Goal: Task Accomplishment & Management: Manage account settings

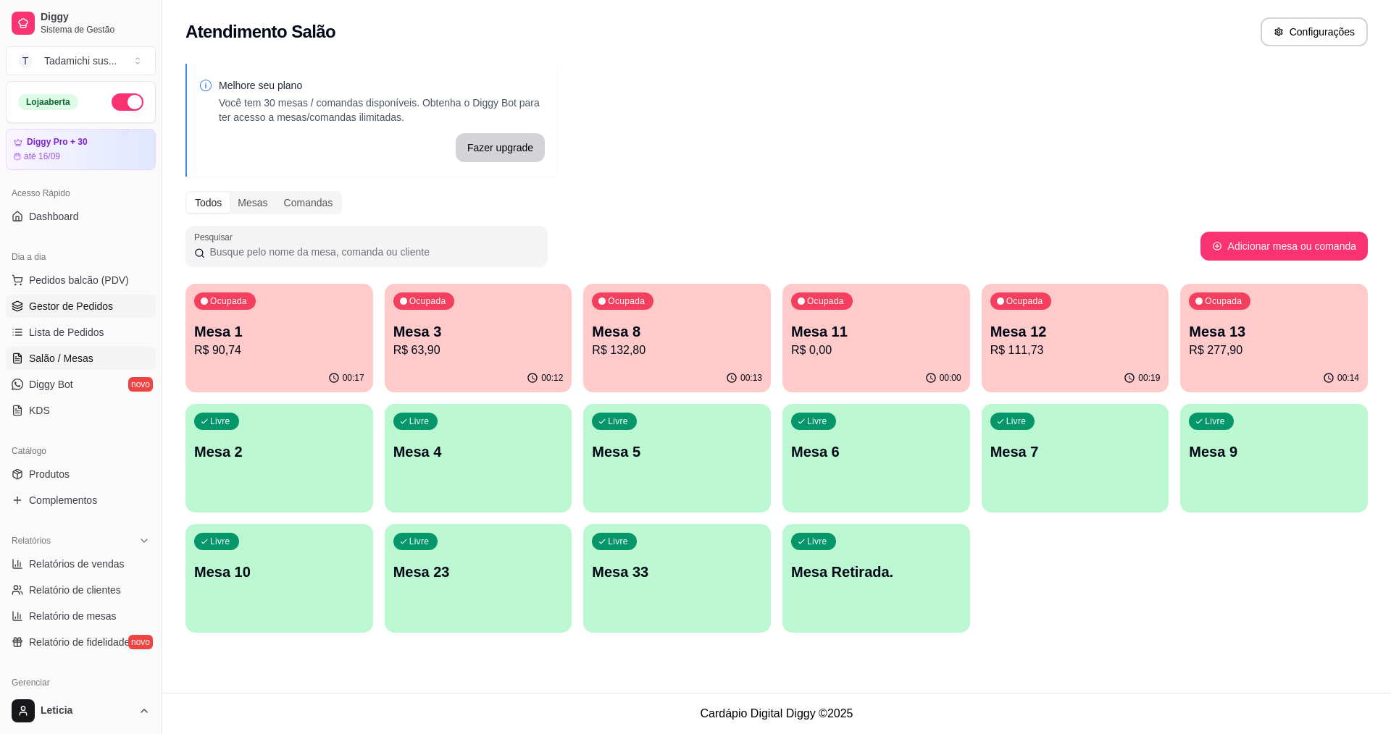
click at [51, 311] on span "Gestor de Pedidos" at bounding box center [71, 306] width 84 height 14
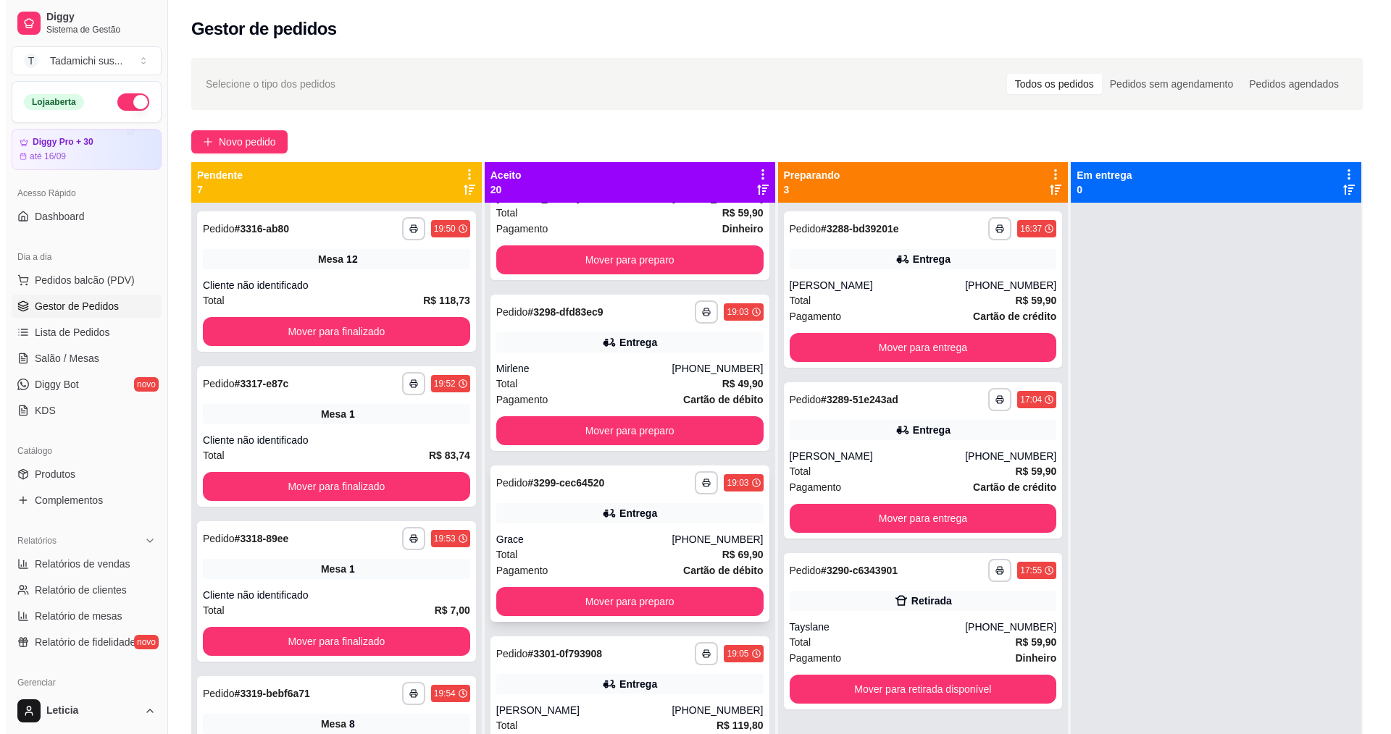
scroll to position [942, 0]
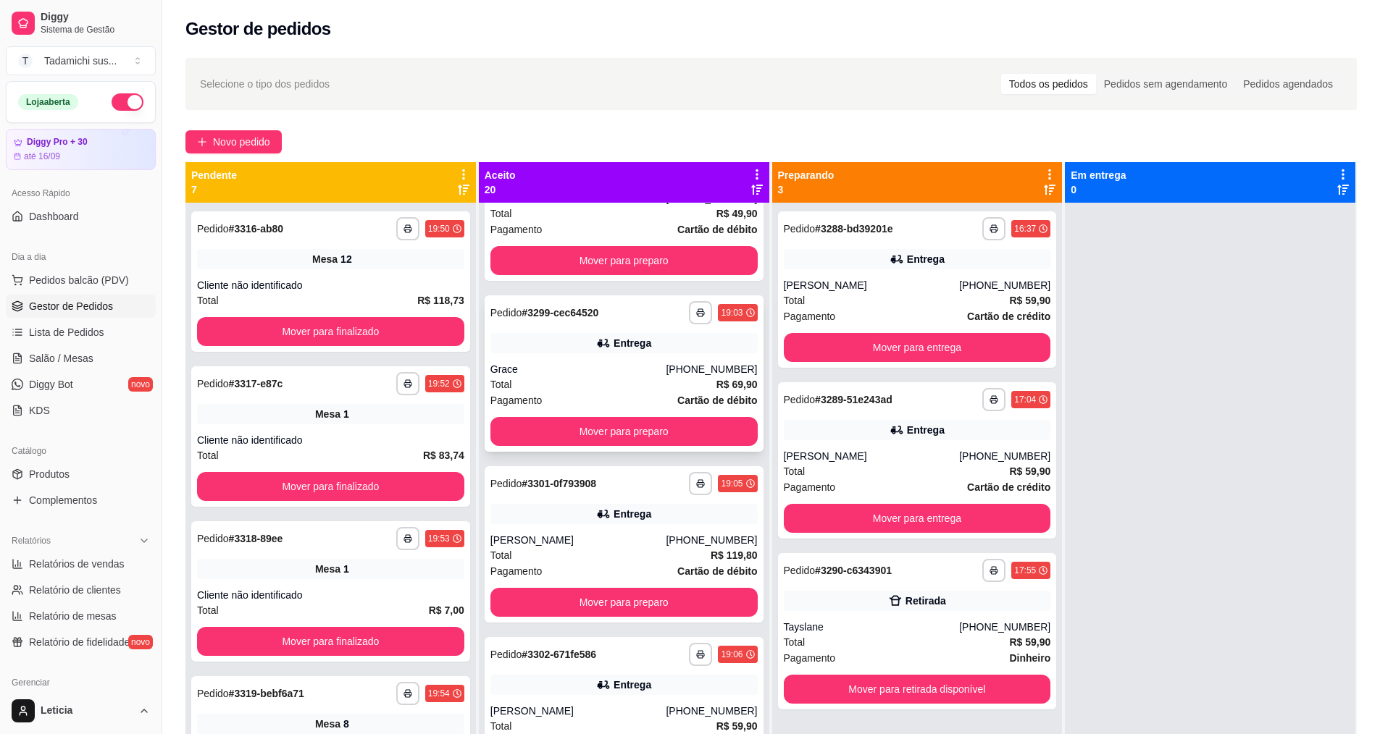
click at [579, 519] on div "Entrega" at bounding box center [623, 514] width 267 height 20
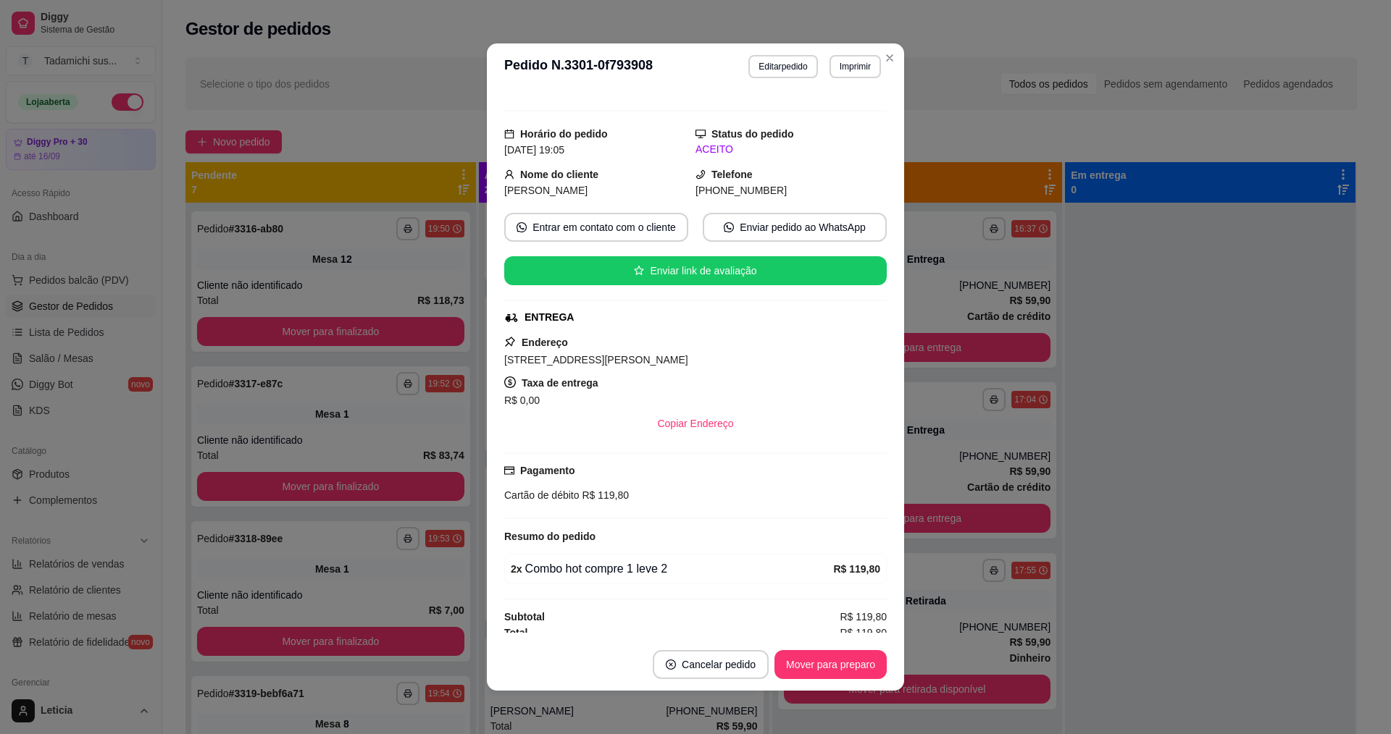
scroll to position [25, 0]
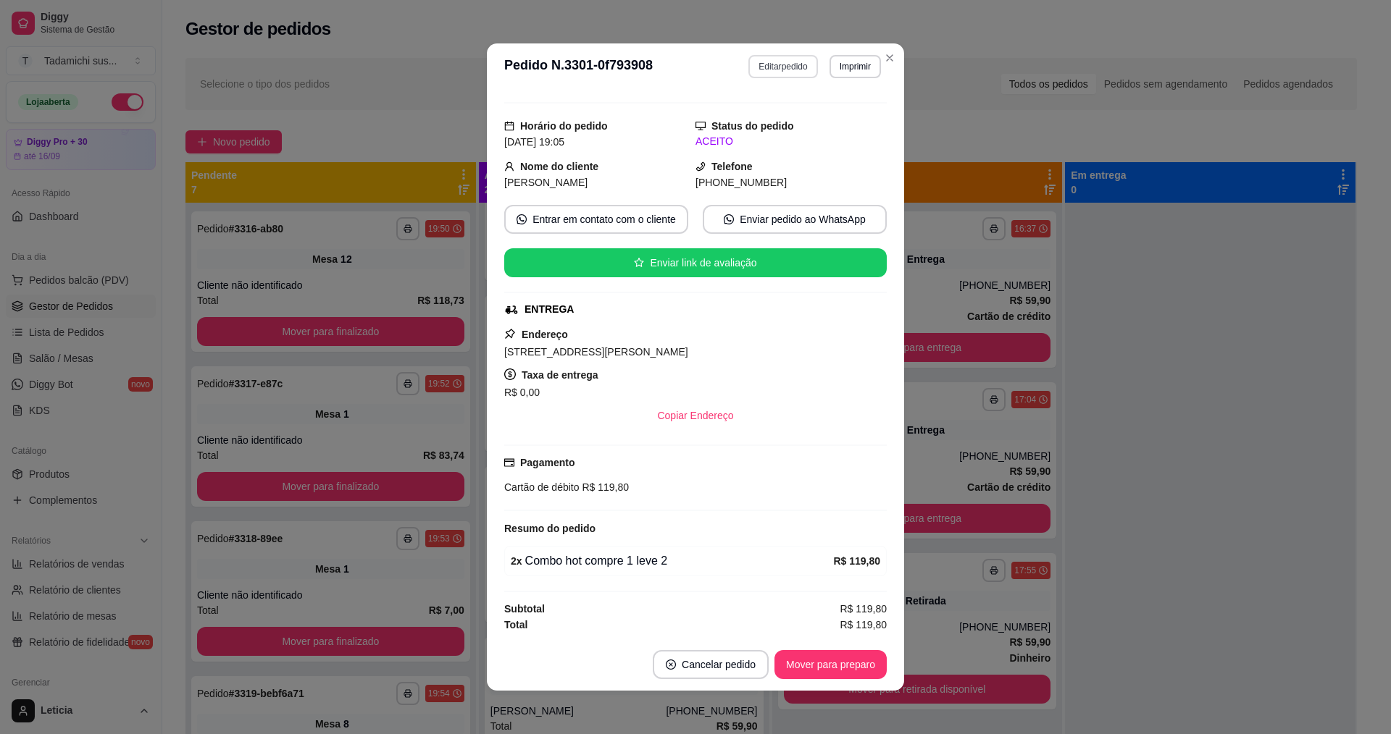
click at [776, 66] on button "Editar pedido" at bounding box center [782, 66] width 69 height 23
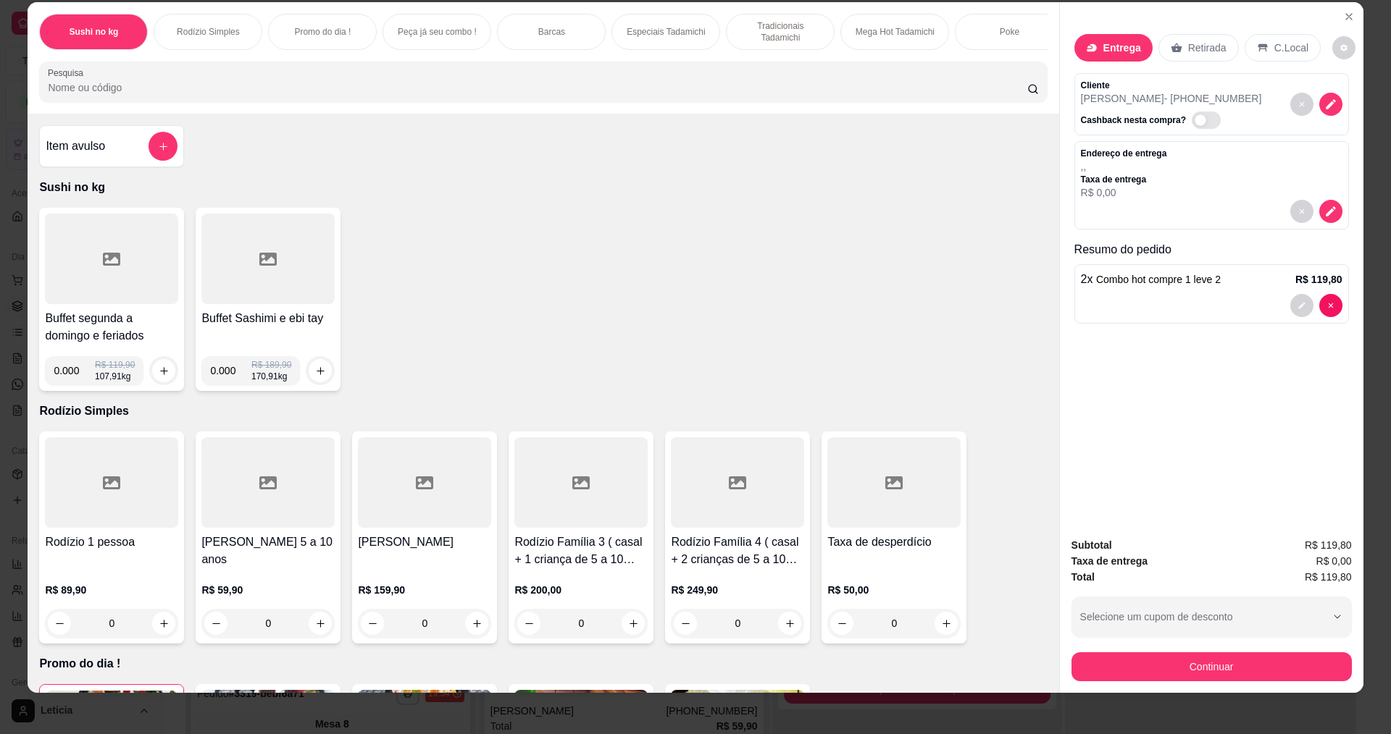
scroll to position [25, 0]
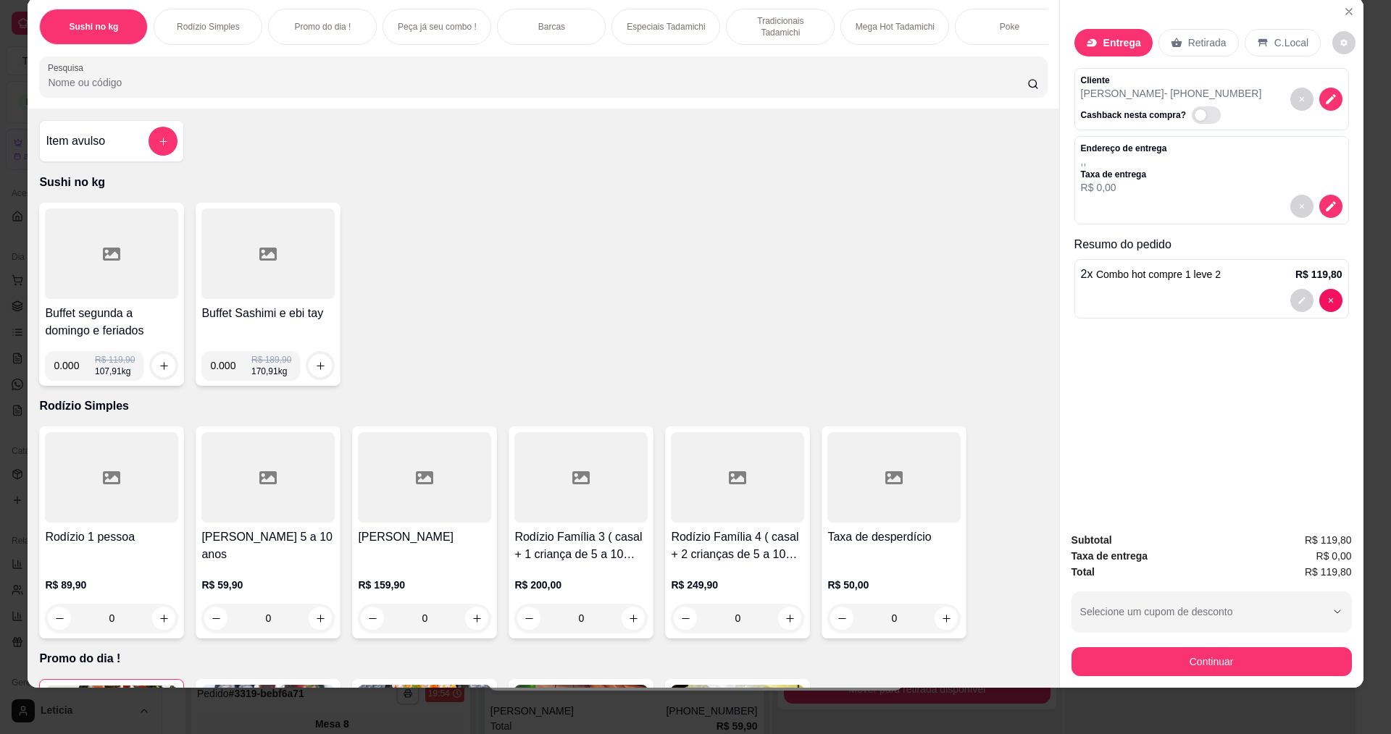
click at [1128, 42] on p "Entrega" at bounding box center [1122, 42] width 38 height 14
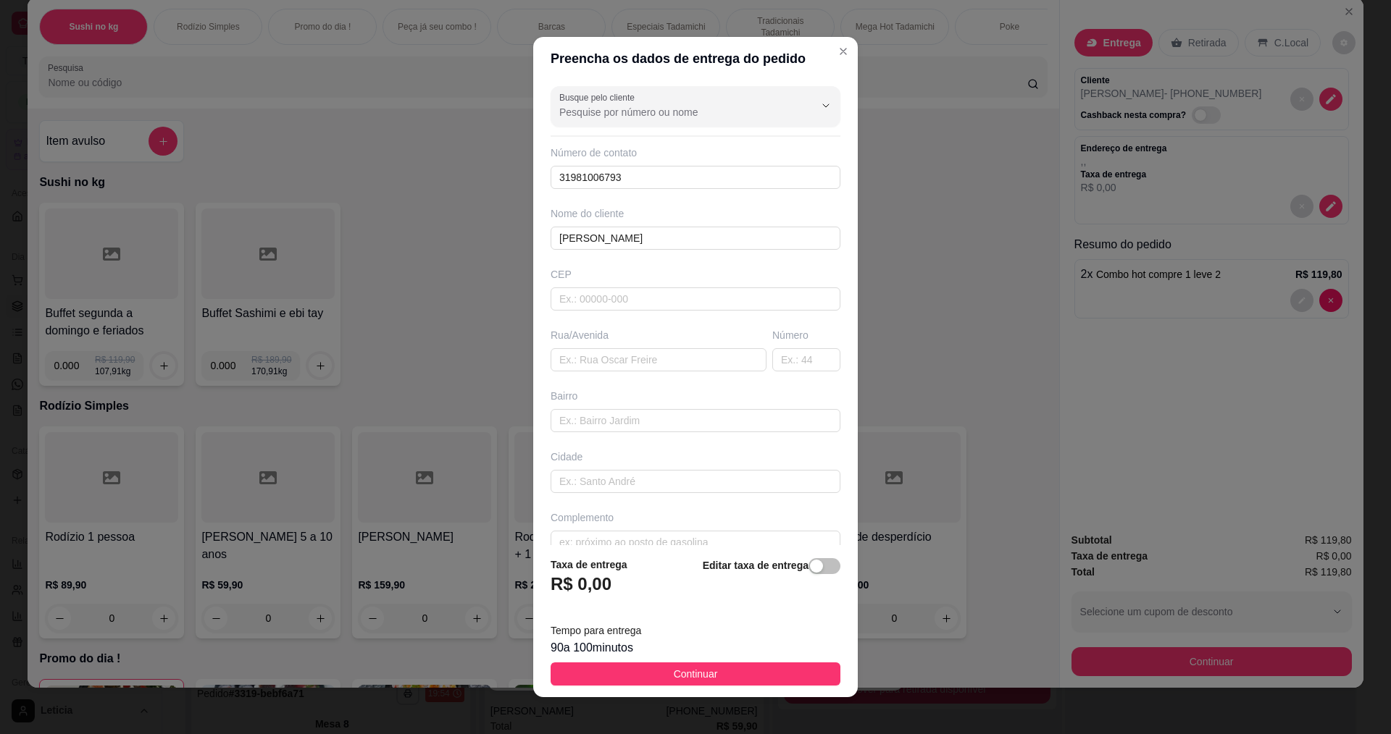
click at [605, 580] on div "R$ 0,00" at bounding box center [588, 589] width 77 height 32
click at [602, 587] on h3 "R$ 0,00" at bounding box center [580, 584] width 61 height 23
click at [808, 562] on button "button" at bounding box center [824, 566] width 32 height 16
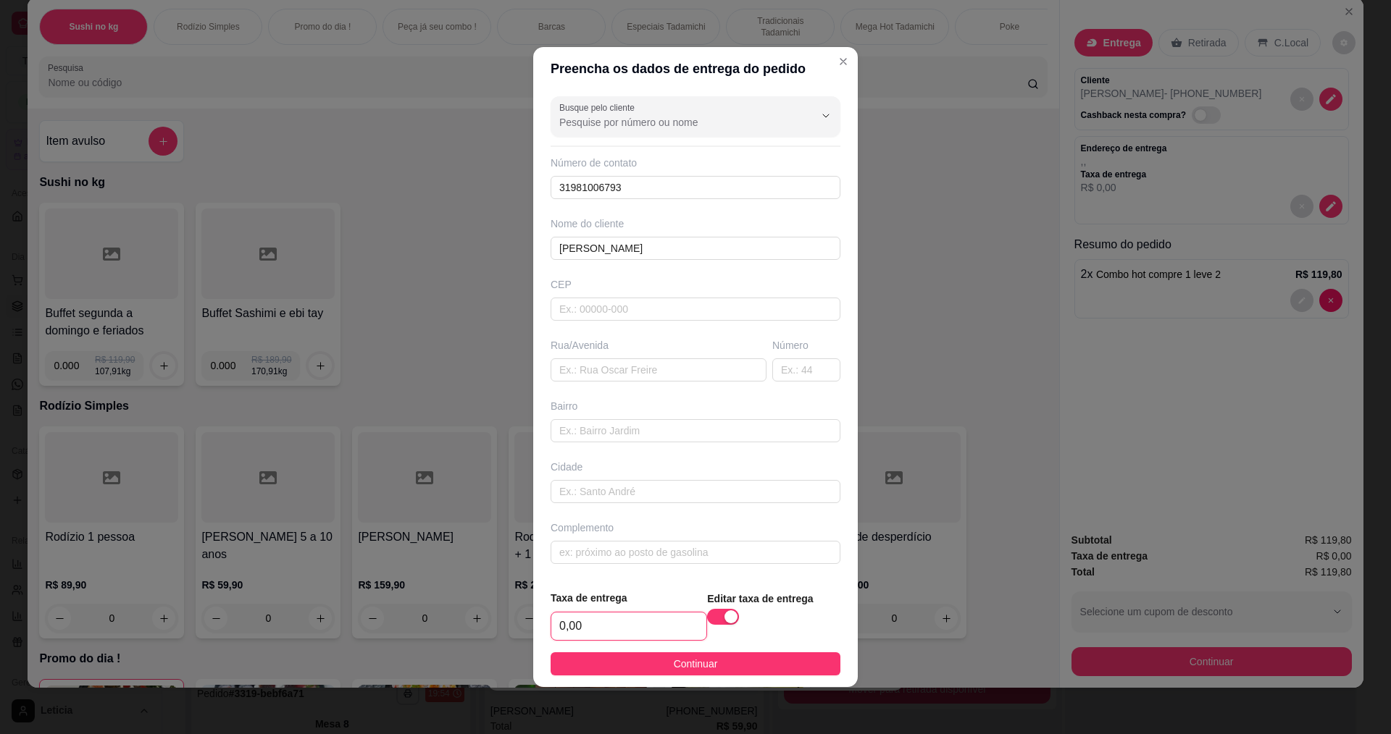
click at [657, 624] on input "0,00" at bounding box center [628, 627] width 155 height 28
type input "15,00"
click at [699, 667] on span "Continuar" at bounding box center [696, 664] width 44 height 16
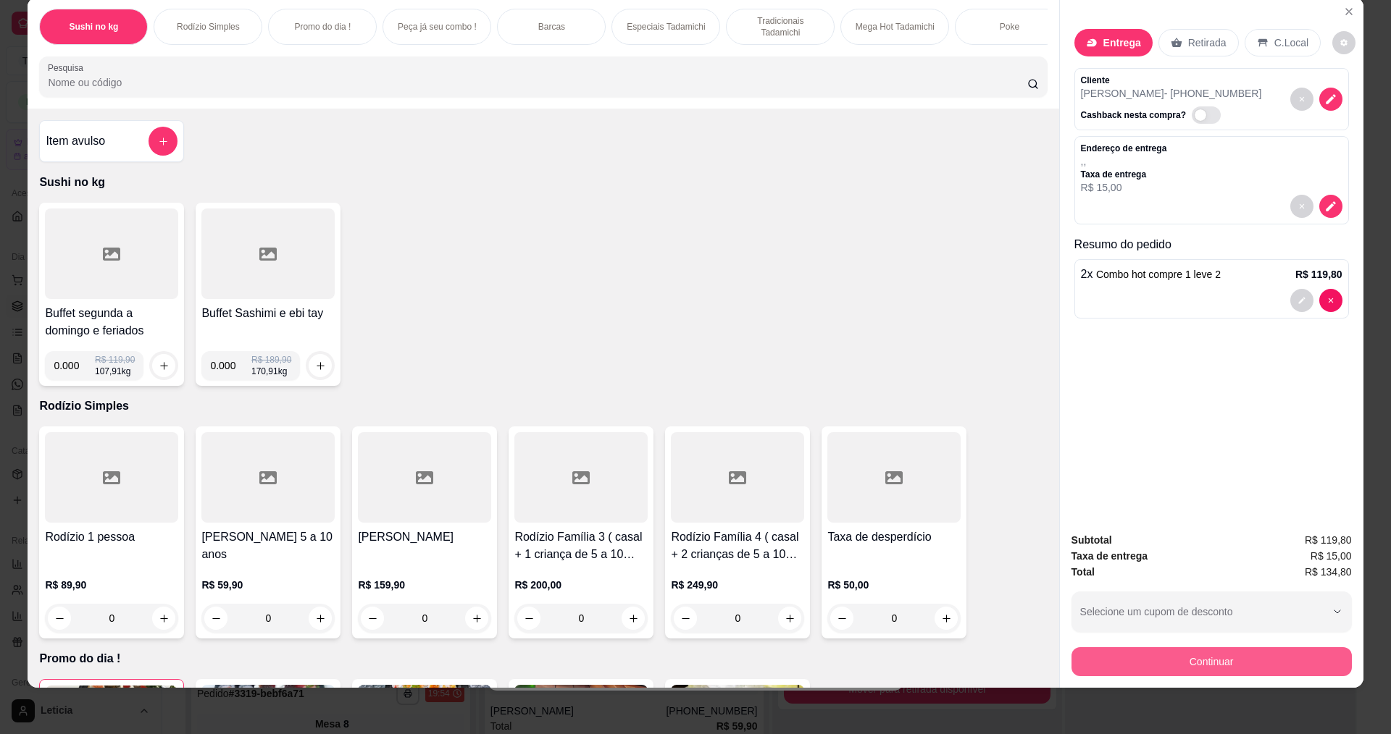
click at [1201, 656] on button "Continuar" at bounding box center [1211, 661] width 280 height 29
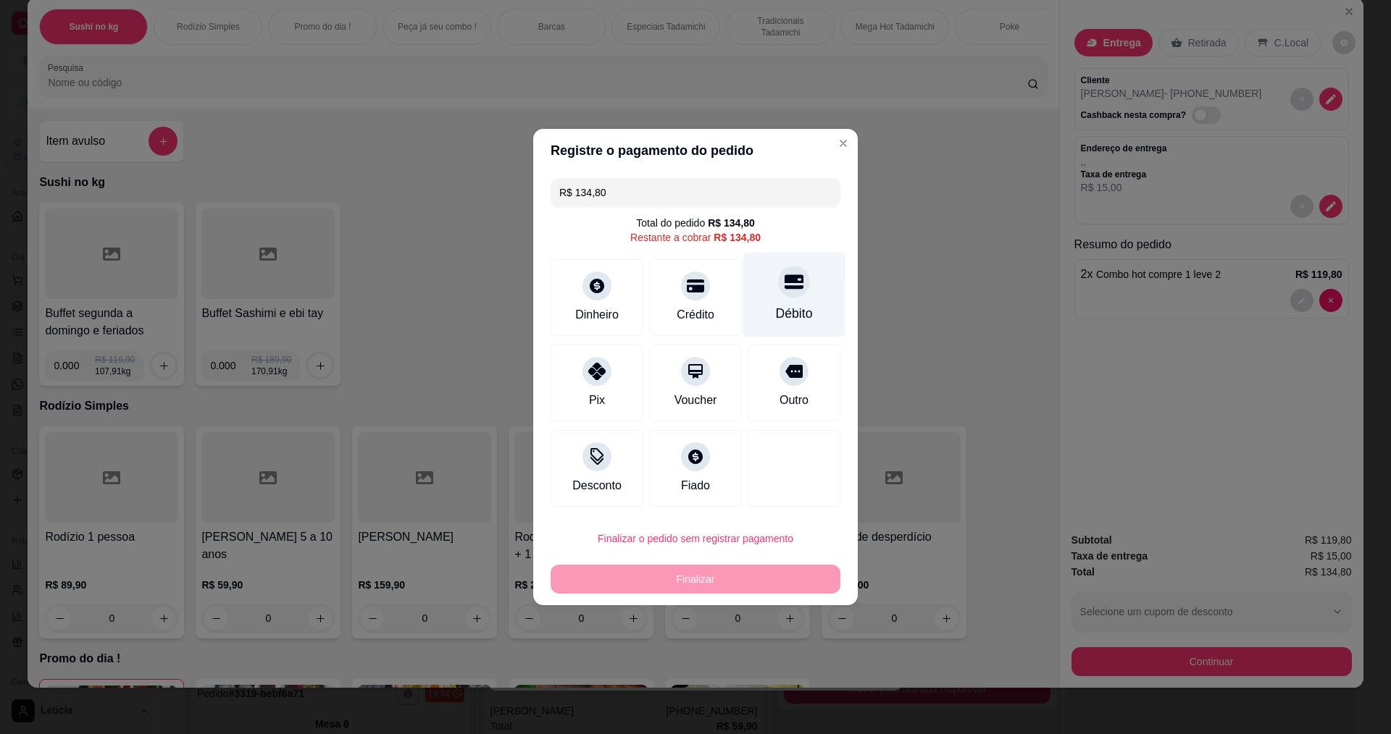
click at [798, 296] on div "Débito" at bounding box center [794, 295] width 102 height 85
type input "R$ 0,00"
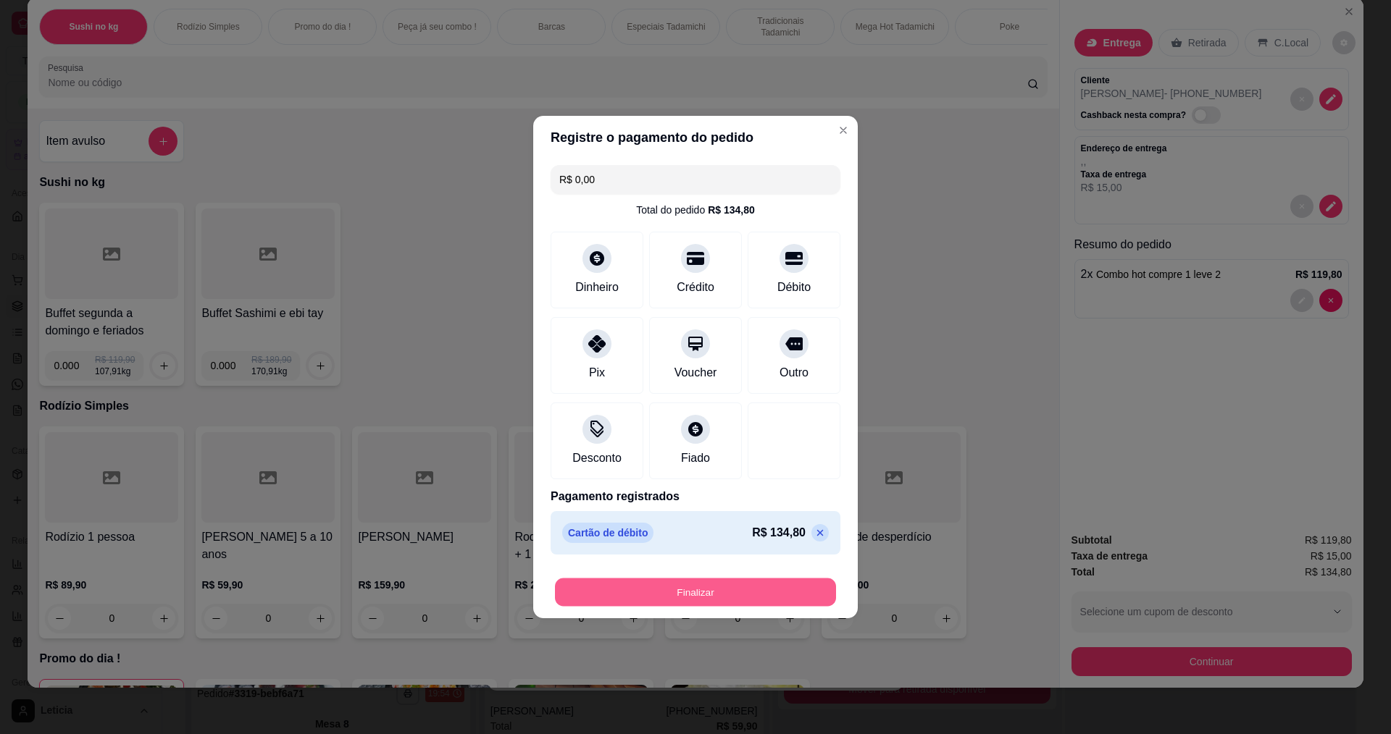
click at [735, 590] on button "Finalizar" at bounding box center [695, 593] width 281 height 28
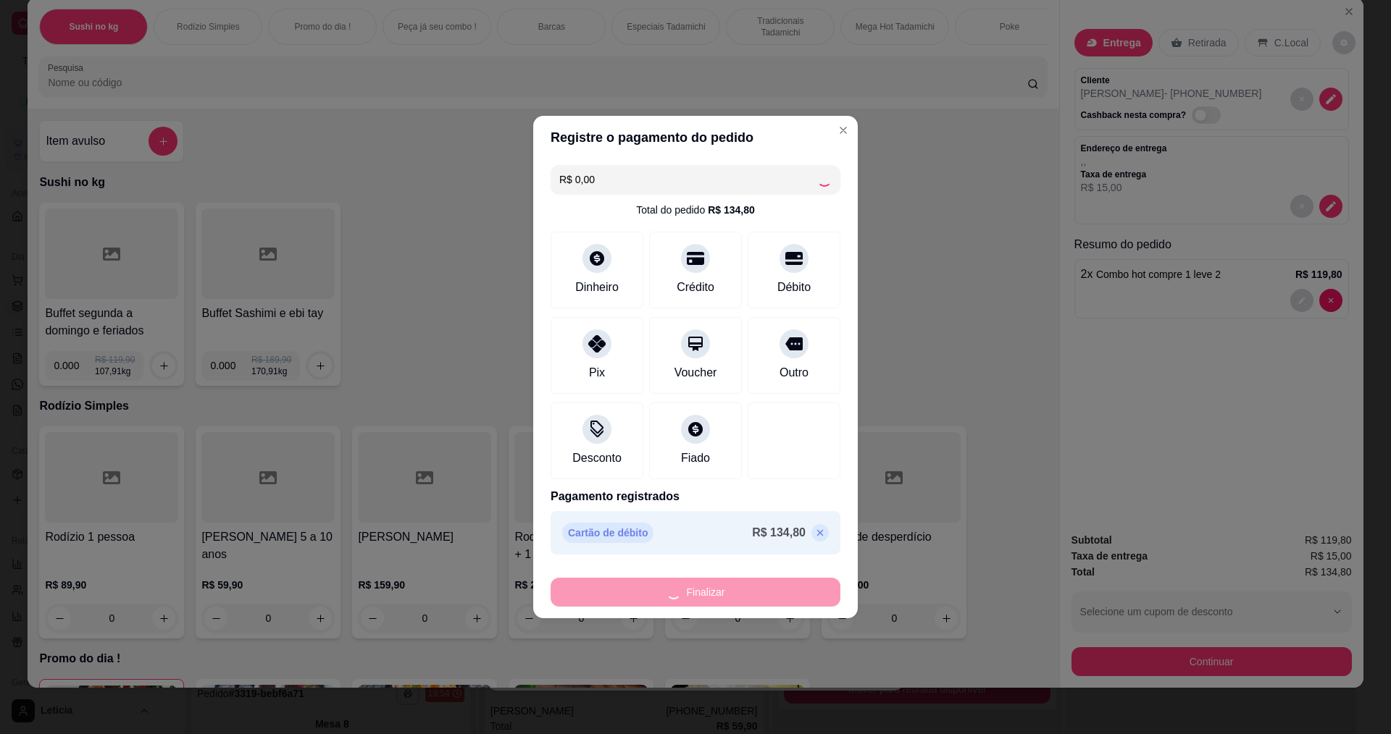
type input "0"
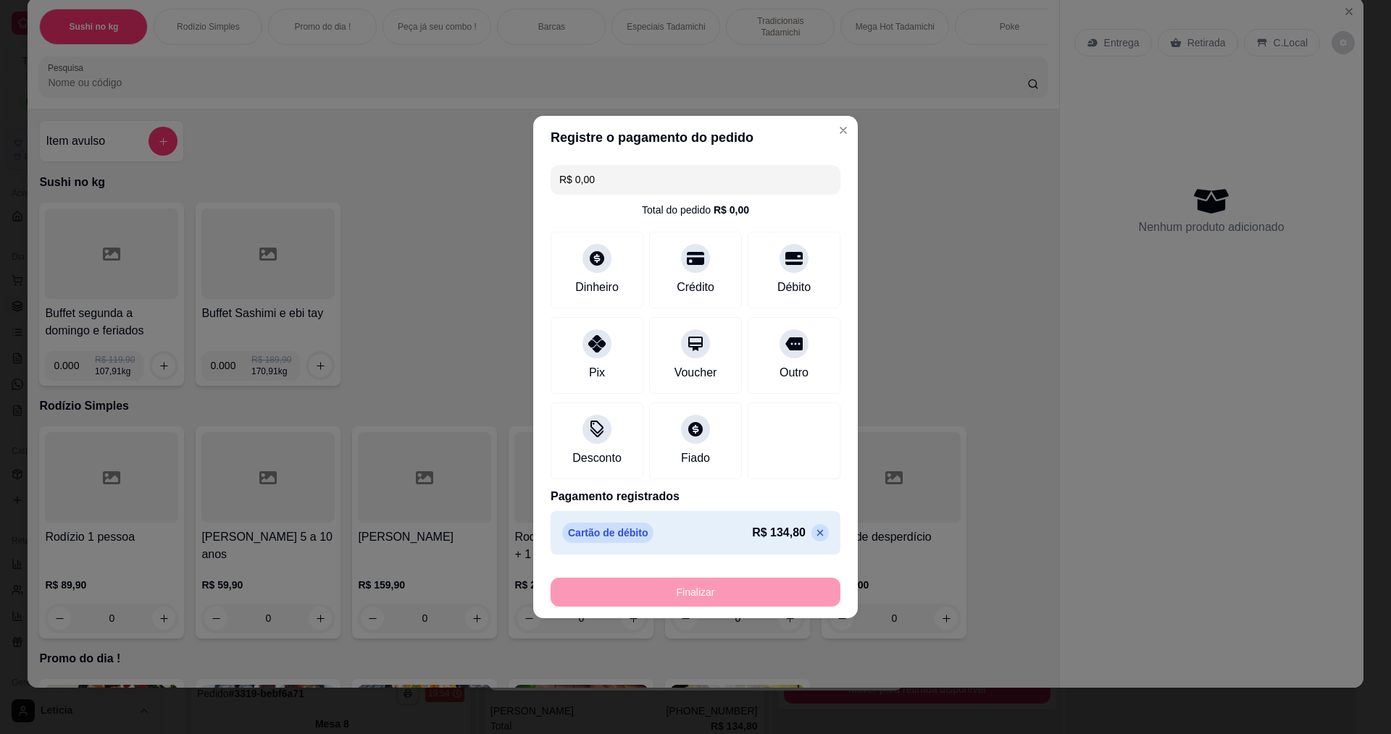
type input "-R$ 134,80"
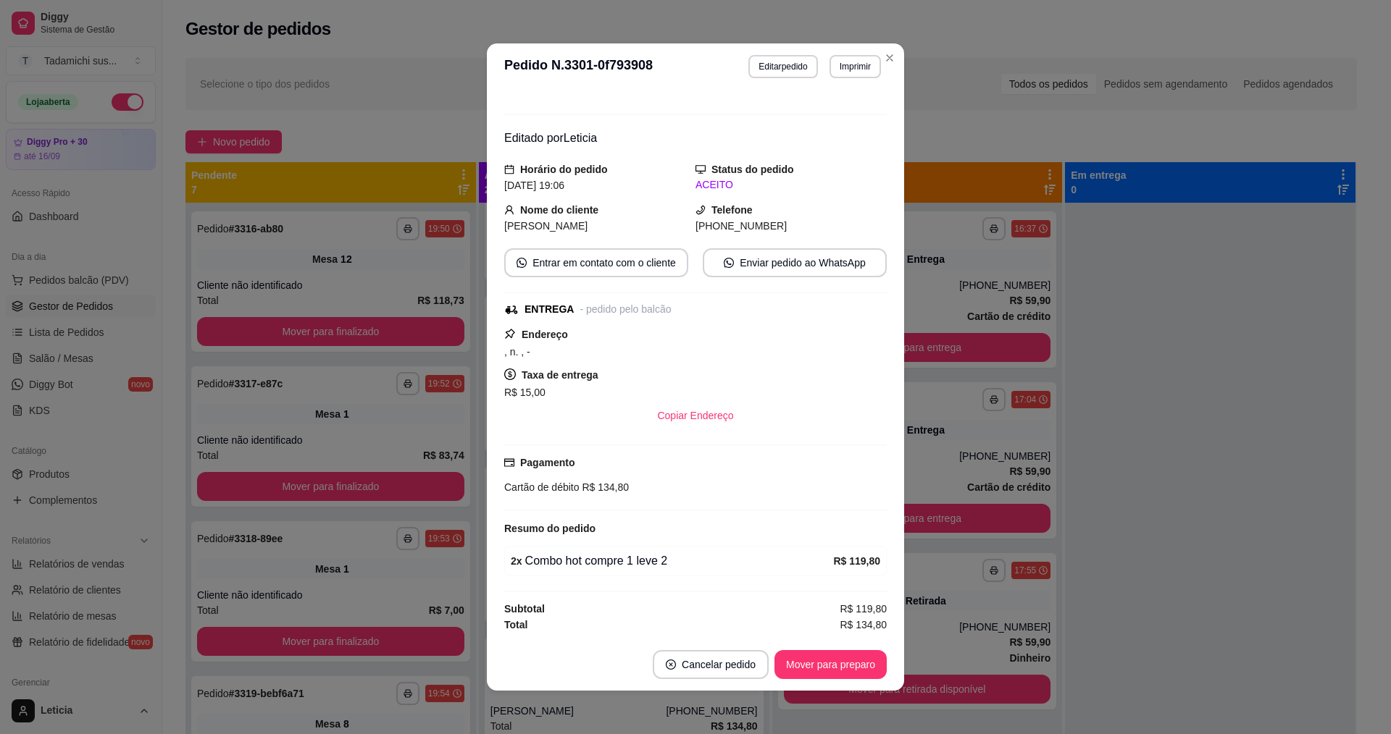
scroll to position [14, 0]
